Goal: Task Accomplishment & Management: Complete application form

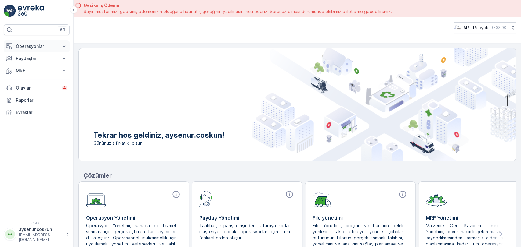
click at [46, 48] on p "Operasyonlar" at bounding box center [36, 46] width 41 height 6
click at [37, 67] on link "Planlama" at bounding box center [41, 65] width 56 height 9
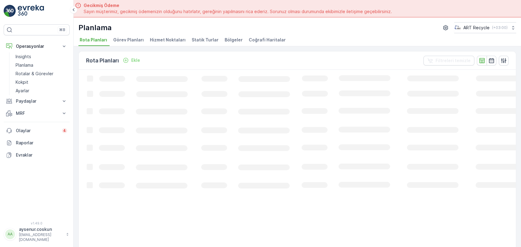
click at [160, 41] on span "Hizmet Noktaları" at bounding box center [168, 40] width 36 height 6
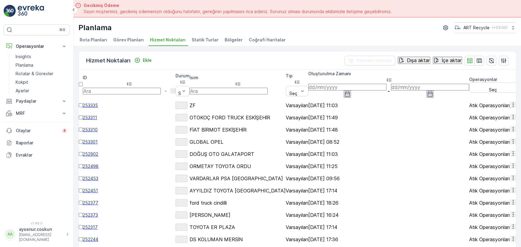
click at [245, 88] on input "text" at bounding box center [228, 91] width 78 height 7
type input "[PERSON_NAME]"
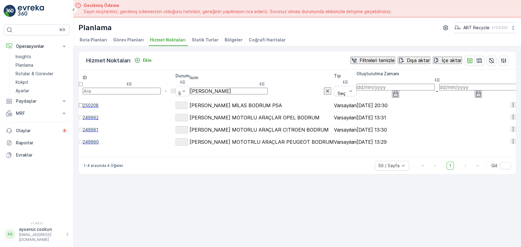
click at [251, 99] on td "[PERSON_NAME] MİLAS BODRUM PSA" at bounding box center [261, 105] width 144 height 12
click at [510, 140] on icon "button" at bounding box center [513, 142] width 6 height 6
drag, startPoint x: 203, startPoint y: 119, endPoint x: 202, endPoint y: 136, distance: 17.4
click at [189, 124] on td "Pasif" at bounding box center [182, 130] width 14 height 12
click at [143, 59] on p "Ekle" at bounding box center [147, 60] width 9 height 6
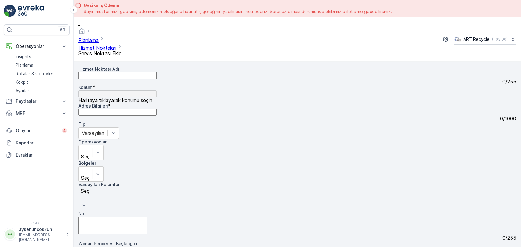
type input "[PERSON_NAME] PEU"
type input "37.2546824,28.2343868"
type Bilgileri "[GEOGRAPHIC_DATA], [GEOGRAPHIC_DATA] - [GEOGRAPHIC_DATA] Karayolu Üzeri 11. Km,…"
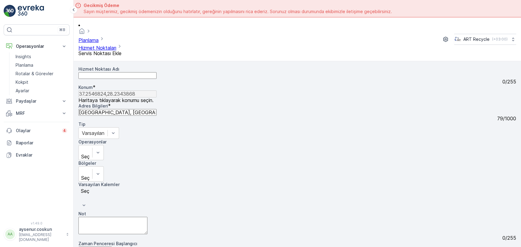
click at [155, 72] on Adı "Hizmet Noktası Adı" at bounding box center [117, 75] width 78 height 7
click at [120, 72] on Adı "[PERSON_NAME] PSA ÖUĞLA" at bounding box center [117, 75] width 78 height 7
type Adı "TURGUT PSA MUĞLA"
click at [155, 221] on div "Hizmet Noktası Adı [PERSON_NAME] PSA MUĞLA Bu isim mevcut 16 / 255 Konum * 37.2…" at bounding box center [296, 206] width 437 height 280
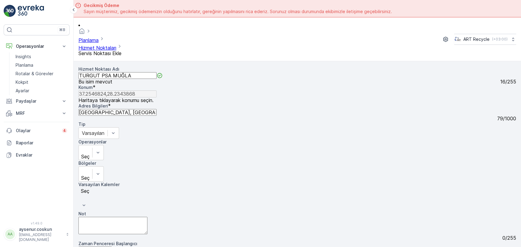
click at [157, 219] on body "⌘B Operasyonlar Insights Planlama Rotalar & Görevler Kokpit Ayarlar Paydaşlar R…" at bounding box center [260, 123] width 521 height 247
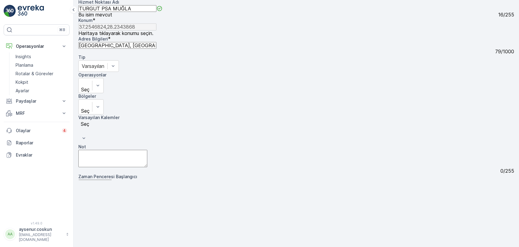
scroll to position [508, 0]
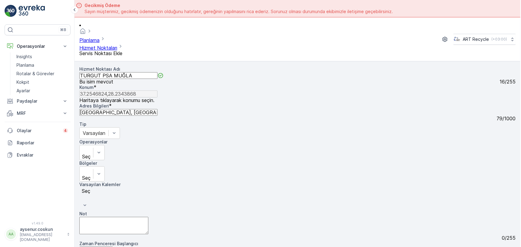
scroll to position [0, 0]
click at [204, 215] on body "⌘B Operasyonlar Insights Planlama Rotalar & Görevler Kokpit Ayarlar Paydaşlar R…" at bounding box center [260, 123] width 521 height 247
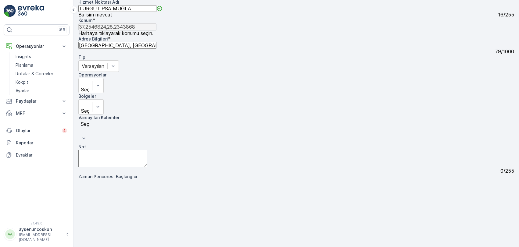
scroll to position [68, 0]
click at [216, 235] on div "PEUGEOT" at bounding box center [259, 237] width 519 height 5
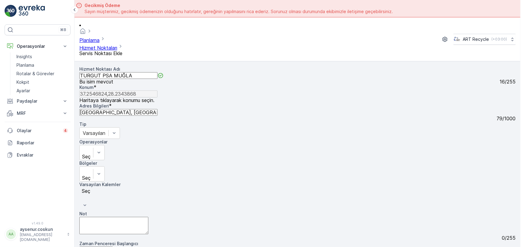
scroll to position [0, 0]
click at [234, 210] on body "⌘B Operasyonlar Insights Planlama Rotalar & Görevler Kokpit Ayarlar Paydaşlar R…" at bounding box center [260, 123] width 521 height 247
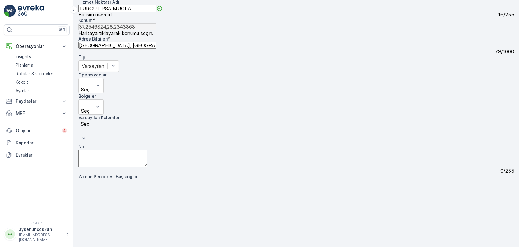
click at [223, 186] on div "CITROEN" at bounding box center [259, 188] width 519 height 5
click at [258, 212] on body "⌘B Operasyonlar Insights Planlama Rotalar & Görevler Kokpit Ayarlar Paydaşlar R…" at bounding box center [259, 106] width 519 height 346
click at [205, 230] on div "OPEL" at bounding box center [259, 232] width 519 height 5
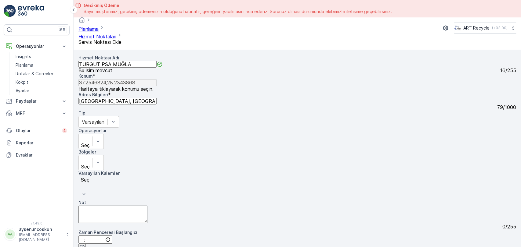
scroll to position [17, 0]
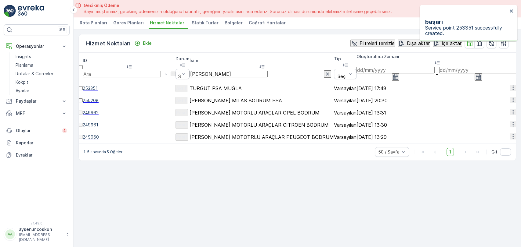
click at [510, 85] on icon "button" at bounding box center [513, 88] width 6 height 6
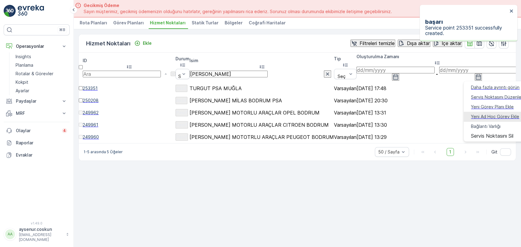
click at [498, 114] on span "Yeni Ad Hoc Görev Ekle" at bounding box center [495, 117] width 48 height 6
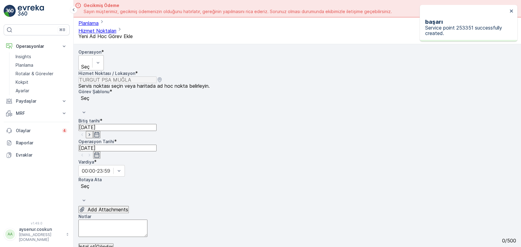
click at [104, 55] on div "Seç" at bounding box center [90, 62] width 25 height 15
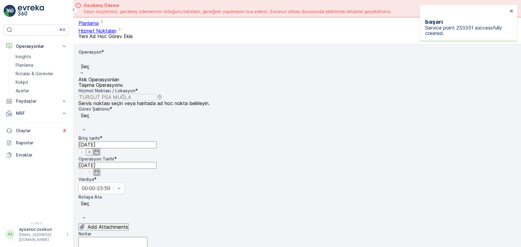
click at [119, 77] on span "Atık Operasyonları" at bounding box center [98, 80] width 41 height 6
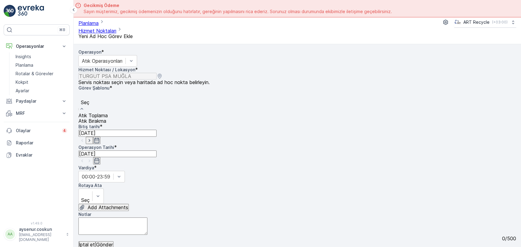
click at [105, 92] on div at bounding box center [92, 95] width 23 height 7
click at [108, 113] on div "Atık Toplama" at bounding box center [92, 115] width 29 height 5
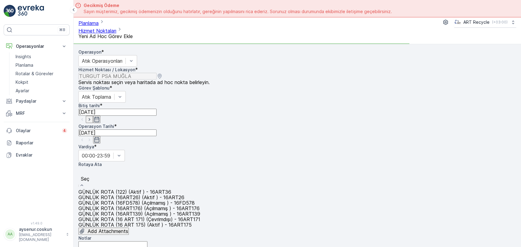
click at [121, 169] on div at bounding box center [139, 172] width 116 height 7
click at [155, 217] on span "GÜNLÜK ROTA (16 ART 171) (Çevrimdışı) - 16ART171" at bounding box center [139, 220] width 122 height 6
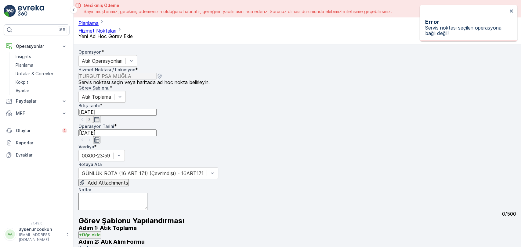
click at [508, 10] on div "Error Servis noktası seçilen operasyona bağlı değil!" at bounding box center [466, 23] width 86 height 29
click at [212, 133] on div "Operasyon * Atık Operasyonları Hizmet Noktası / Lokasyon * Servis noktası seçin…" at bounding box center [296, 156] width 437 height 215
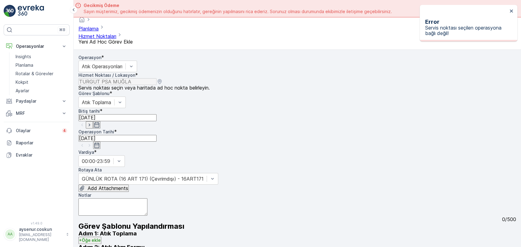
scroll to position [17, 0]
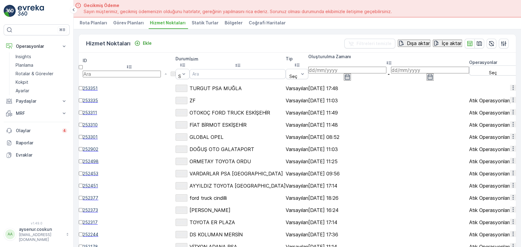
click at [510, 85] on icon "button" at bounding box center [513, 88] width 6 height 6
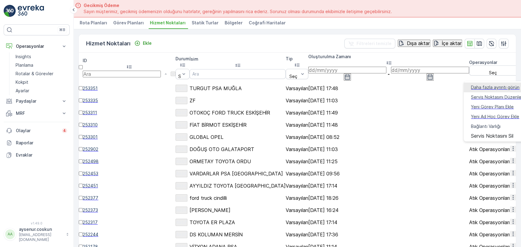
click at [508, 90] on span "Daha fazla ayrıntı görün" at bounding box center [495, 88] width 49 height 6
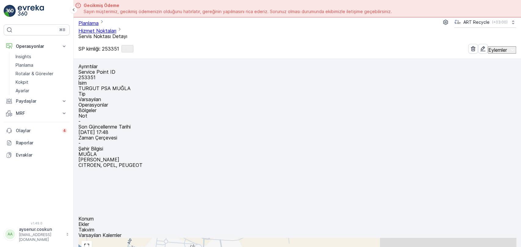
drag, startPoint x: 462, startPoint y: 24, endPoint x: 500, endPoint y: 21, distance: 37.3
click at [500, 44] on div "Eylemler" at bounding box center [492, 49] width 48 height 10
click at [480, 46] on icon "button" at bounding box center [483, 49] width 6 height 6
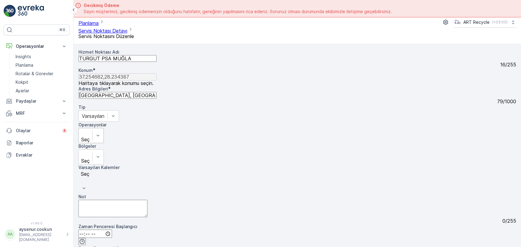
click at [89, 130] on div at bounding box center [85, 133] width 7 height 7
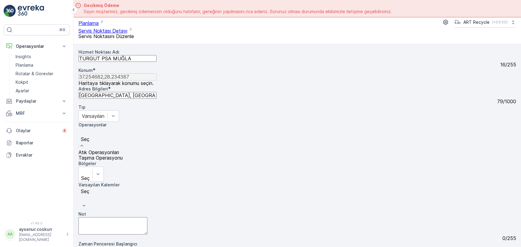
click at [119, 149] on span "Atık Operasyonları" at bounding box center [98, 152] width 41 height 6
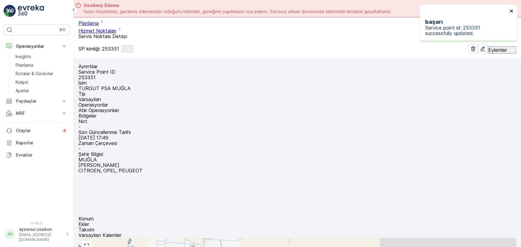
click at [510, 11] on icon "close" at bounding box center [511, 11] width 4 height 5
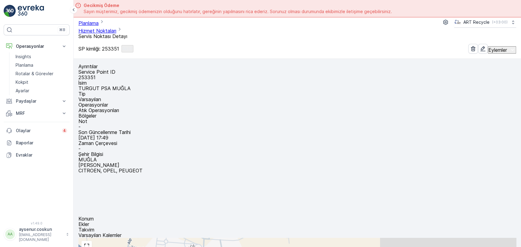
click at [502, 47] on p "Eylemler" at bounding box center [497, 49] width 19 height 5
click at [486, 48] on span "Yeni Ad Hoc Görev Ekle" at bounding box center [497, 48] width 48 height 6
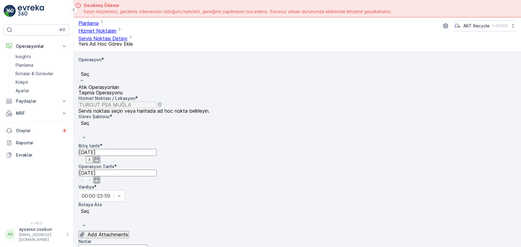
click at [100, 84] on span "Atık Operasyonları" at bounding box center [98, 87] width 41 height 6
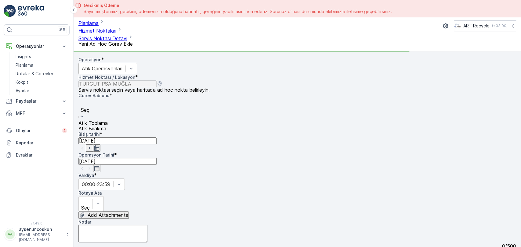
click at [97, 100] on div at bounding box center [92, 103] width 23 height 7
click at [101, 120] on span "Atık Toplama" at bounding box center [92, 123] width 29 height 6
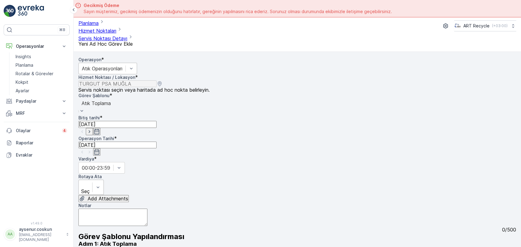
click at [89, 182] on div at bounding box center [85, 185] width 7 height 7
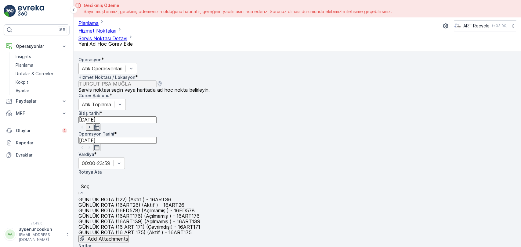
click at [126, 197] on span "GÜNLÜK ROTA (122) (Aktif ) - 16ART36" at bounding box center [124, 200] width 93 height 6
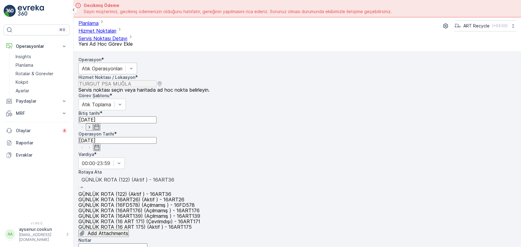
click at [137, 177] on div at bounding box center [139, 180] width 116 height 7
click at [134, 219] on span "GÜNLÜK ROTA (16 ART 171) (Çevrimdışı) - 16ART171" at bounding box center [139, 222] width 122 height 6
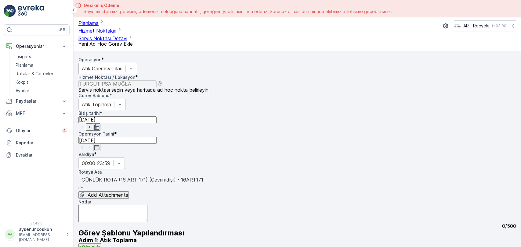
scroll to position [83, 0]
